Goal: Task Accomplishment & Management: Manage account settings

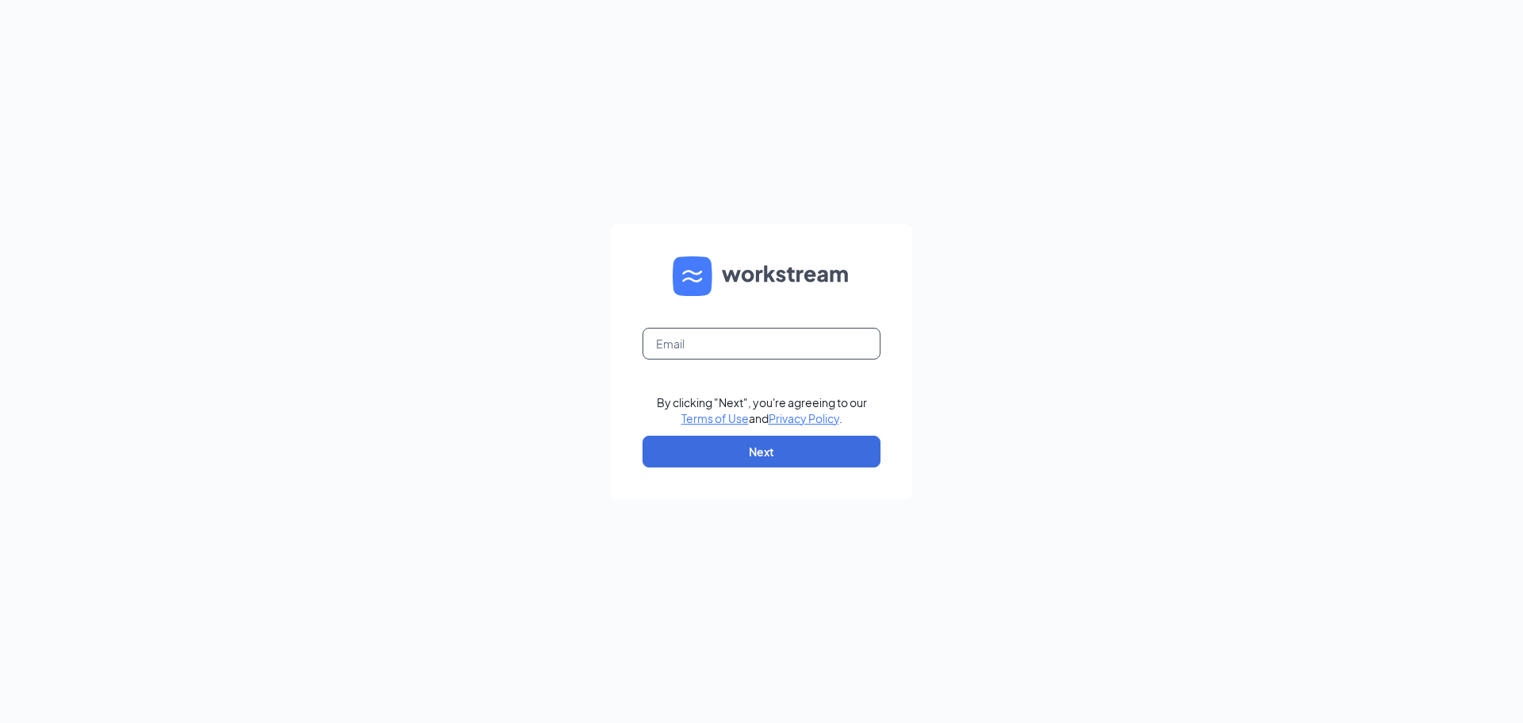
click at [767, 347] on input "text" at bounding box center [761, 344] width 238 height 32
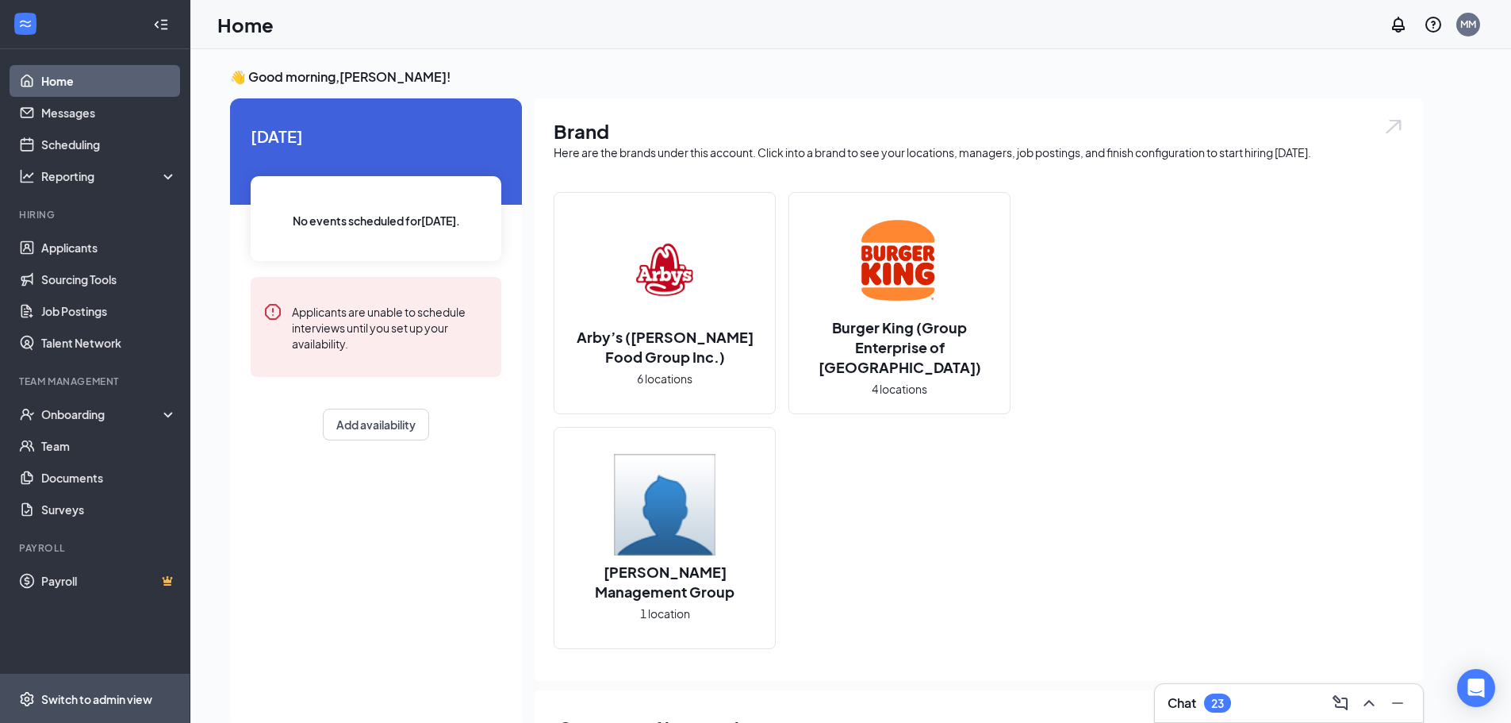
click at [86, 697] on div "Switch to admin view" at bounding box center [96, 699] width 111 height 16
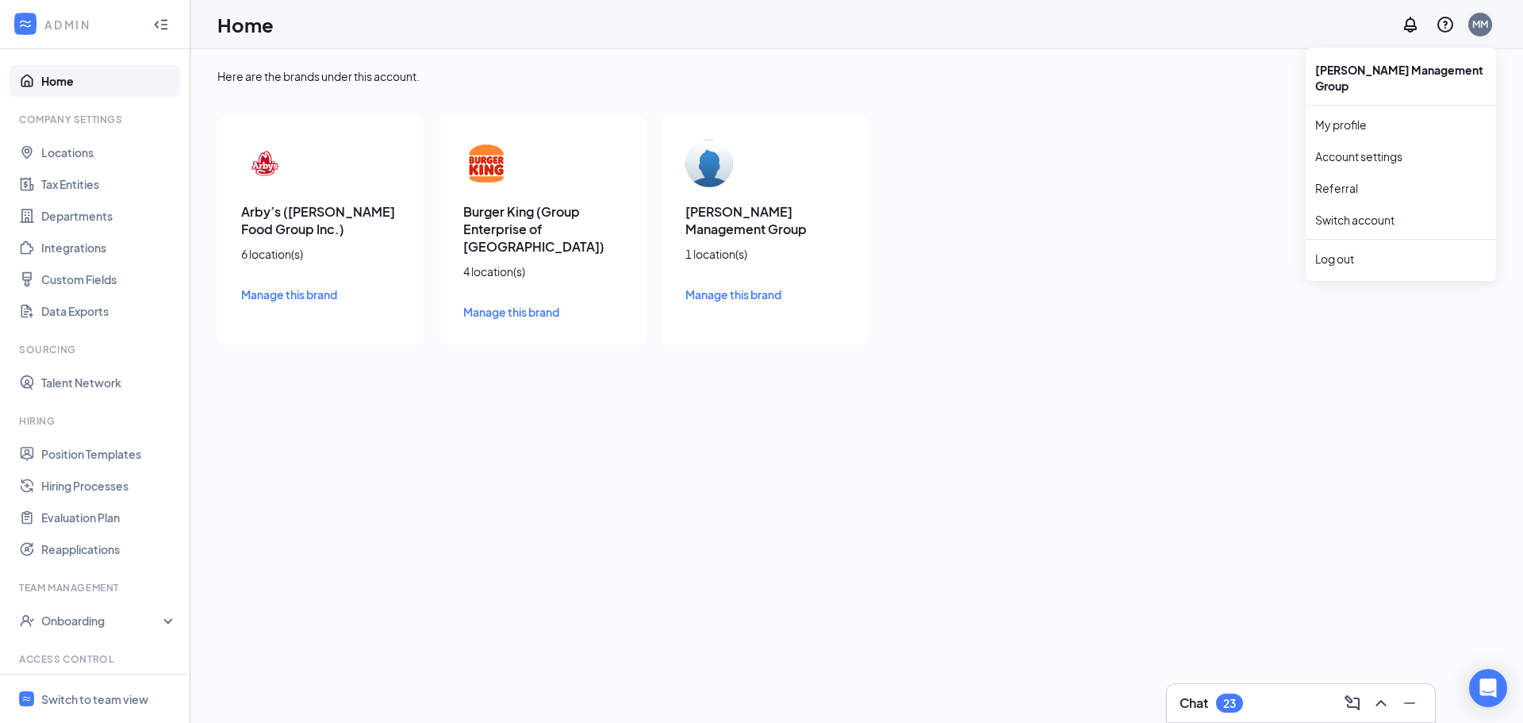
click at [1474, 25] on div "MM" at bounding box center [1480, 23] width 16 height 13
click at [1351, 117] on link "My profile" at bounding box center [1400, 125] width 171 height 16
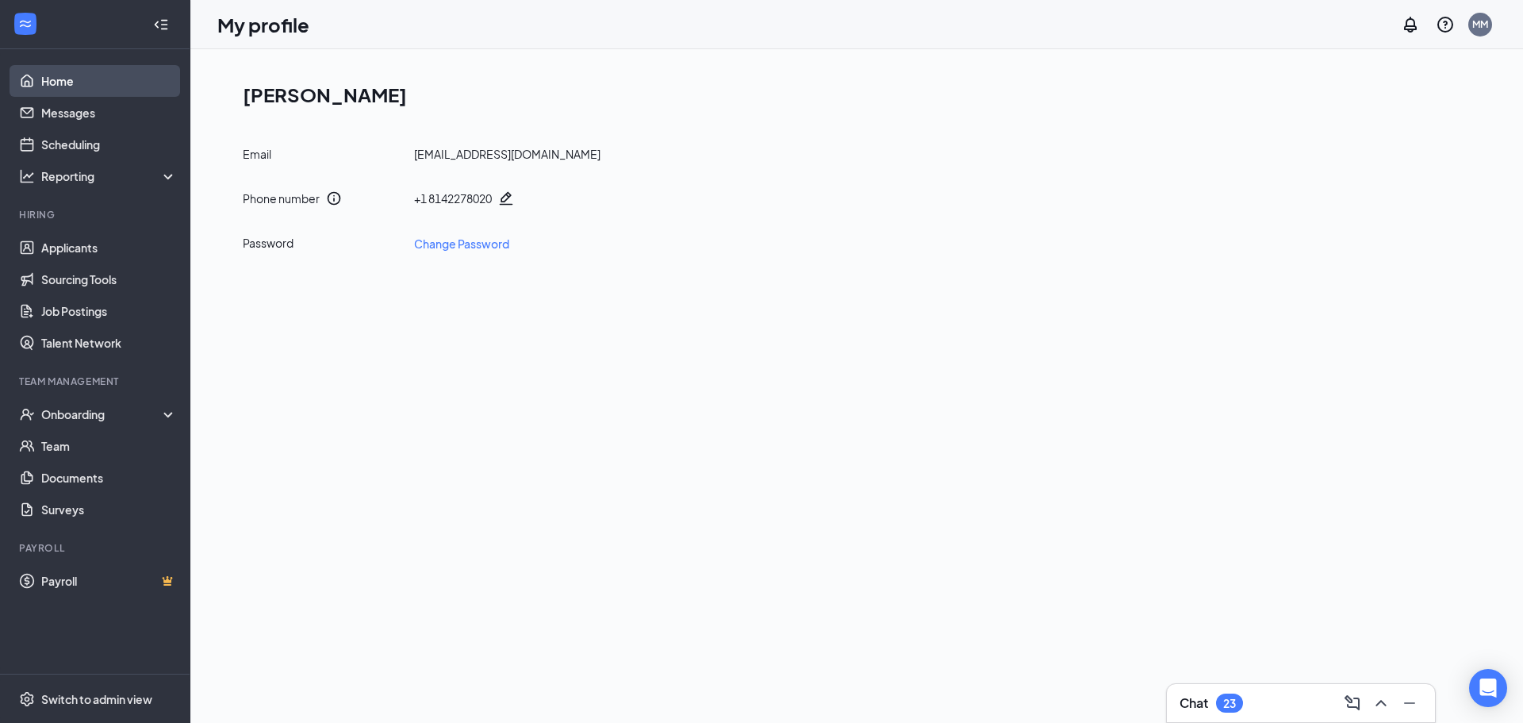
click at [52, 81] on link "Home" at bounding box center [109, 81] width 136 height 32
